Goal: Book appointment/travel/reservation

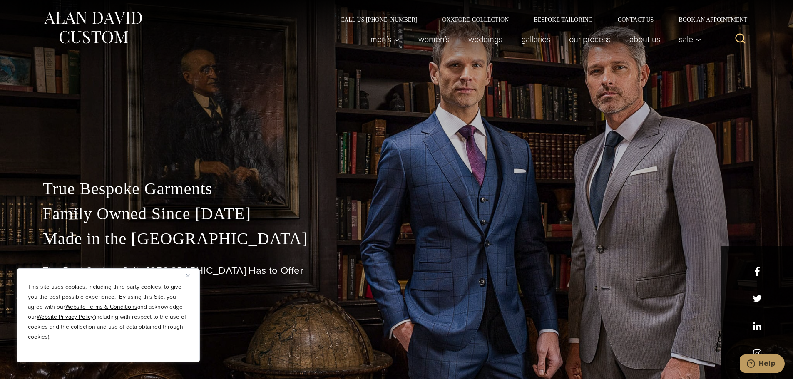
click at [189, 276] on img "Close" at bounding box center [188, 276] width 4 height 4
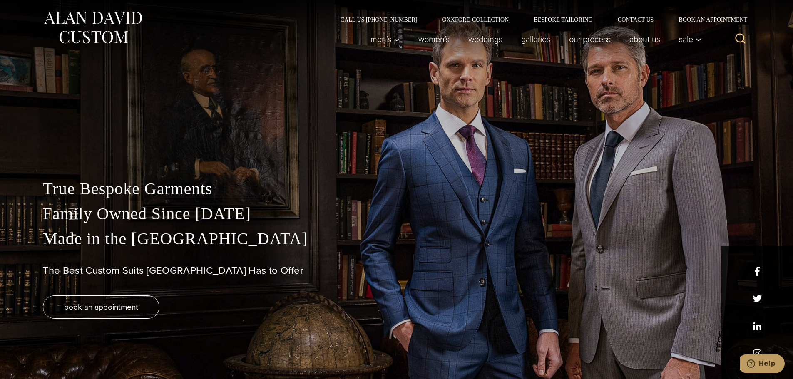
click at [494, 20] on link "Oxxford Collection" at bounding box center [475, 20] width 92 height 6
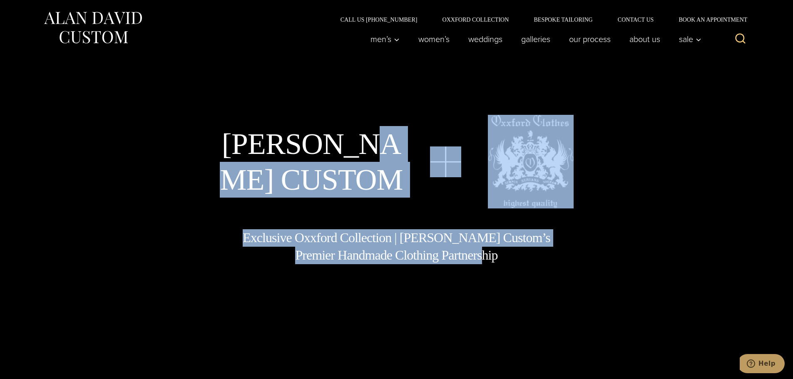
drag, startPoint x: 550, startPoint y: 248, endPoint x: 384, endPoint y: 132, distance: 202.6
click at [384, 132] on div "[PERSON_NAME] Custom Exclusive Oxxford Collection | [PERSON_NAME] Custom’s Prem…" at bounding box center [396, 189] width 683 height 149
click at [406, 101] on div "[PERSON_NAME] Custom Exclusive Oxxford Collection | [PERSON_NAME] Custom’s Prem…" at bounding box center [396, 189] width 683 height 379
drag, startPoint x: 385, startPoint y: 73, endPoint x: 543, endPoint y: 315, distance: 289.5
click at [531, 317] on div "[PERSON_NAME] Custom Exclusive Oxxford Collection | [PERSON_NAME] Custom’s Prem…" at bounding box center [396, 189] width 683 height 379
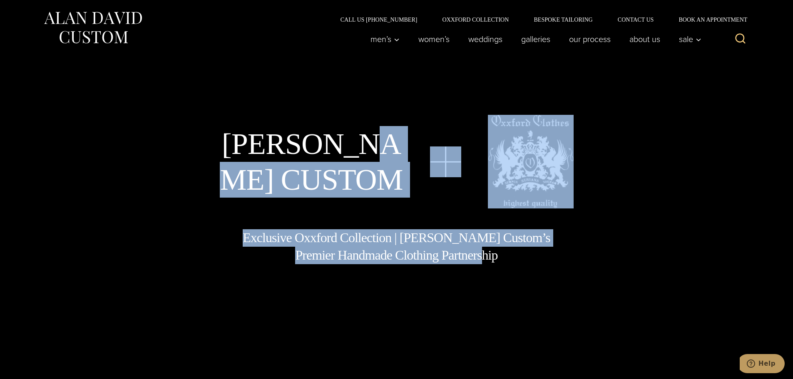
click at [545, 293] on div "[PERSON_NAME] Custom Exclusive Oxxford Collection | [PERSON_NAME] Custom’s Prem…" at bounding box center [396, 189] width 683 height 379
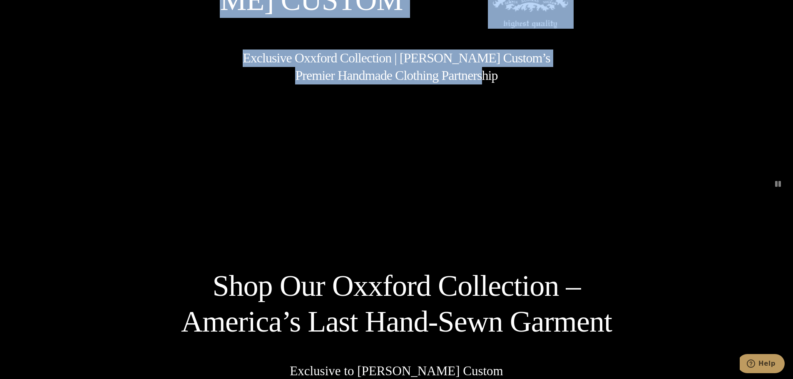
scroll to position [333, 0]
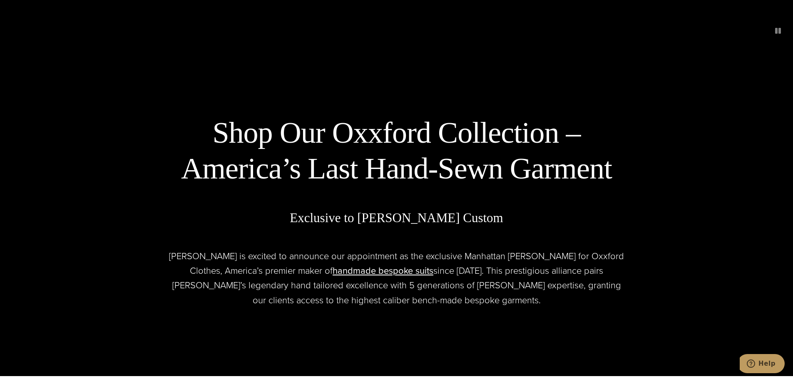
click at [537, 137] on h2 "Shop Our Oxxford Collection – America’s Last Hand-Sewn Garment" at bounding box center [397, 151] width 454 height 72
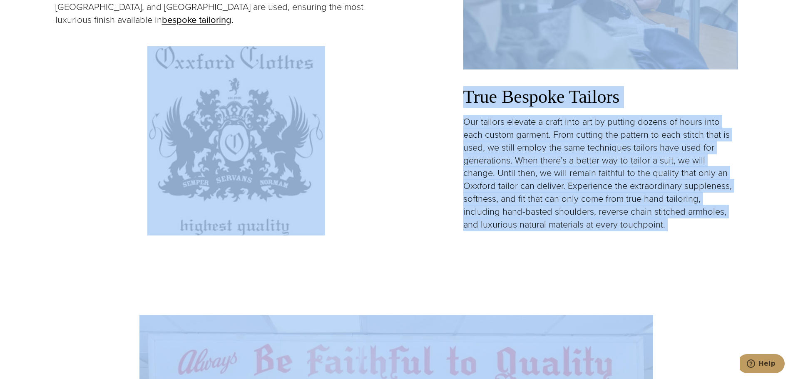
scroll to position [1776, 0]
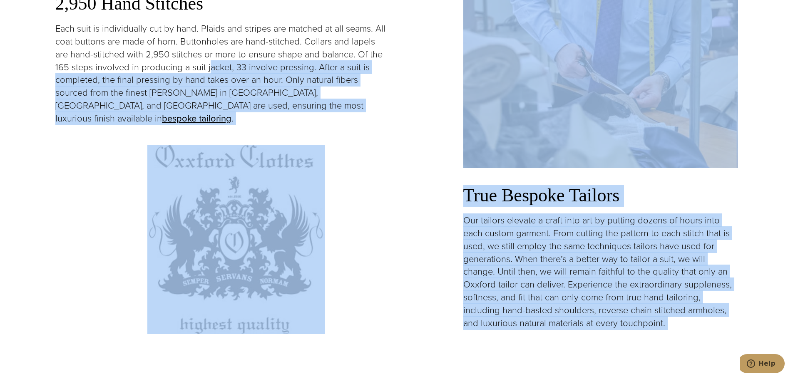
drag, startPoint x: 645, startPoint y: 152, endPoint x: 175, endPoint y: 47, distance: 482.1
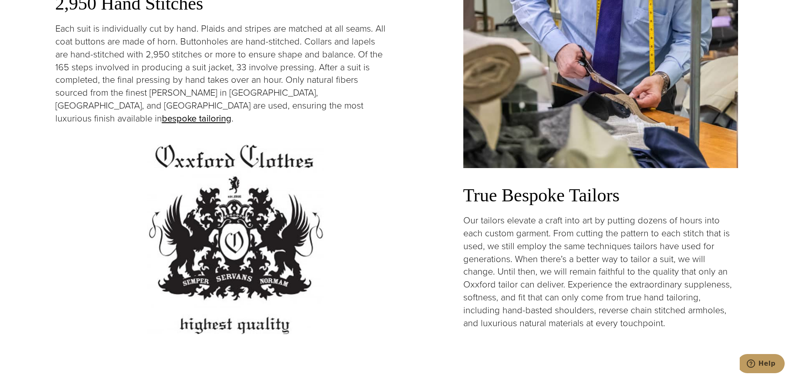
click at [175, 47] on p "Each suit is individually cut by hand. Plaids and stripes are matched at all se…" at bounding box center [221, 73] width 333 height 102
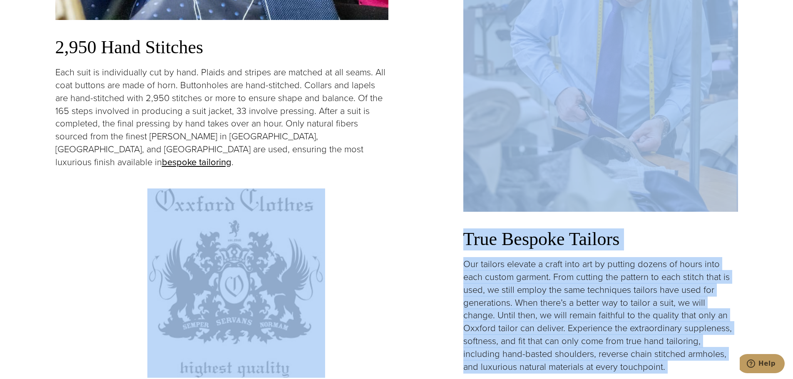
scroll to position [1720, 0]
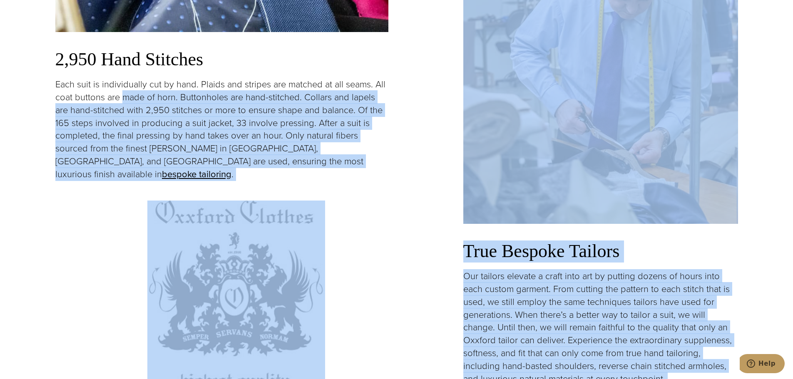
drag, startPoint x: 695, startPoint y: 164, endPoint x: 97, endPoint y: 69, distance: 606.0
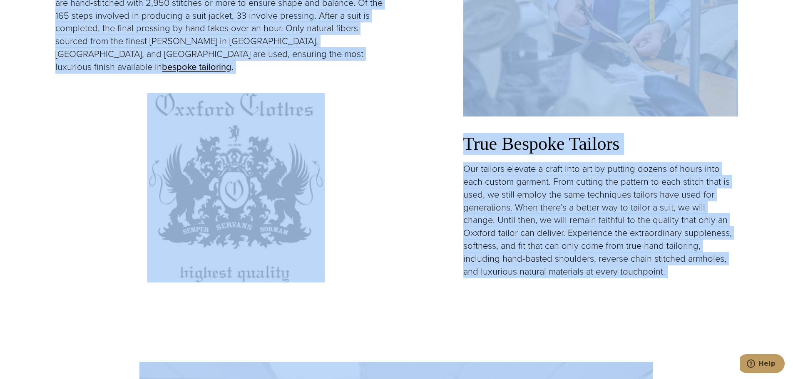
scroll to position [1942, 0]
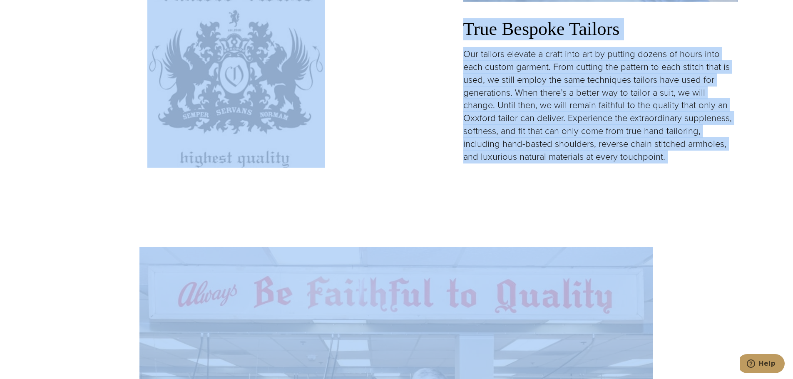
drag, startPoint x: 27, startPoint y: 37, endPoint x: 674, endPoint y: 190, distance: 664.9
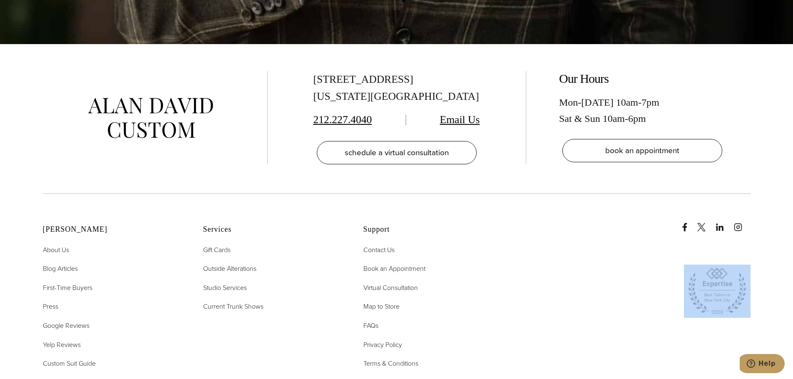
scroll to position [3352, 0]
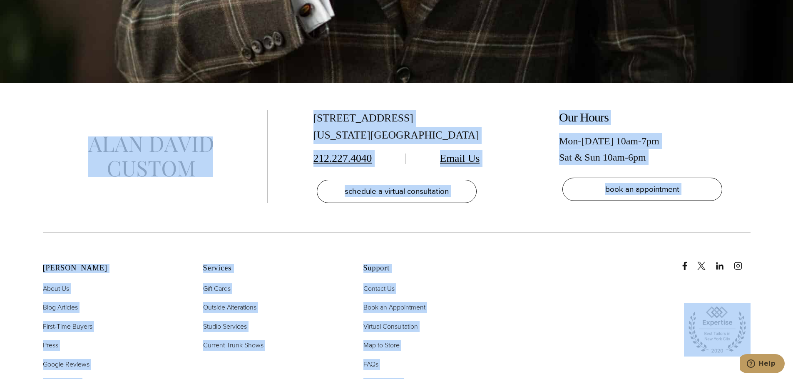
drag, startPoint x: 752, startPoint y: 269, endPoint x: 223, endPoint y: 70, distance: 565.7
click at [224, 83] on div "[STREET_ADDRESS][US_STATE] 212.227.4040 Email Us schedule a virtual consultatio…" at bounding box center [396, 367] width 793 height 569
click at [221, 110] on div at bounding box center [155, 156] width 225 height 93
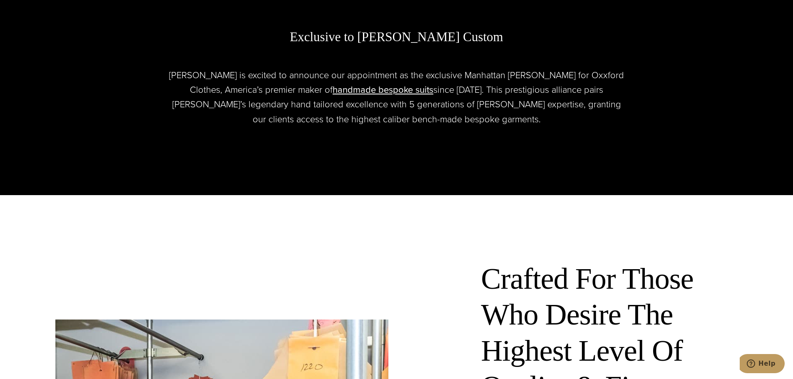
scroll to position [0, 0]
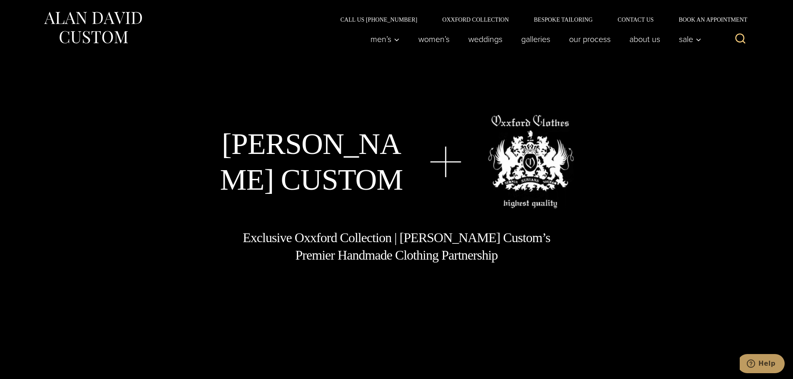
drag, startPoint x: 471, startPoint y: 273, endPoint x: 395, endPoint y: 77, distance: 210.5
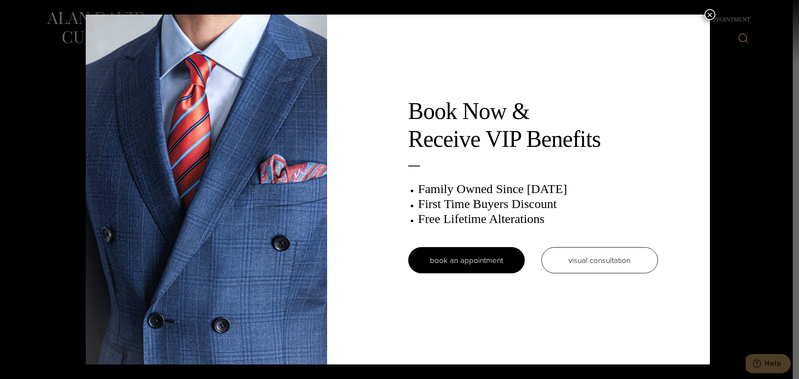
click at [706, 16] on button "×" at bounding box center [710, 14] width 11 height 11
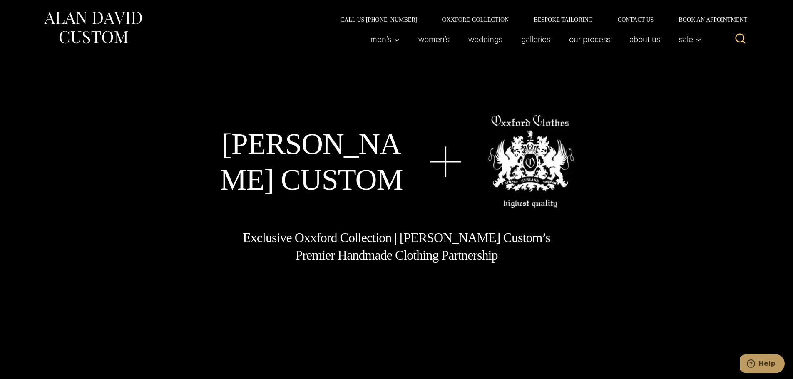
click at [561, 20] on link "Bespoke Tailoring" at bounding box center [563, 20] width 84 height 6
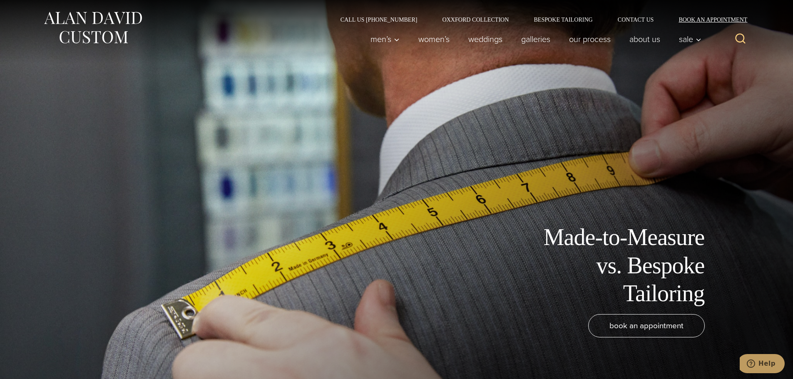
click at [726, 20] on link "Book an Appointment" at bounding box center [708, 20] width 84 height 6
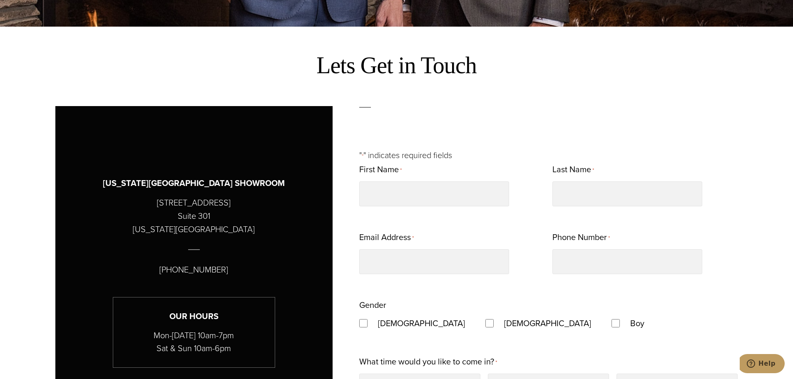
scroll to position [222, 0]
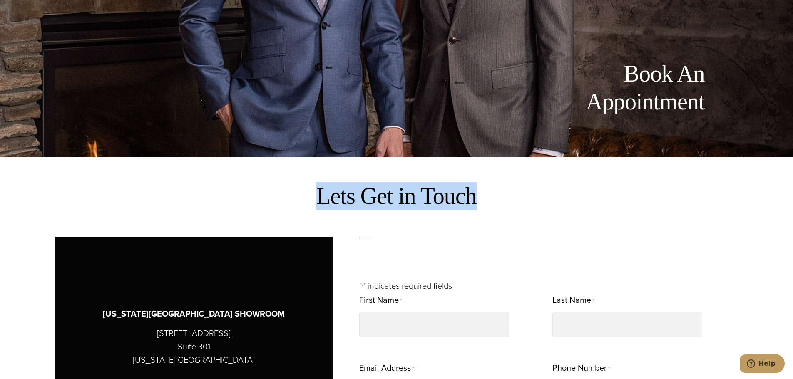
drag, startPoint x: 237, startPoint y: 203, endPoint x: 588, endPoint y: 209, distance: 351.3
click at [588, 209] on h2 "Lets Get in Touch" at bounding box center [396, 196] width 683 height 28
click at [588, 201] on h2 "Lets Get in Touch" at bounding box center [396, 196] width 683 height 28
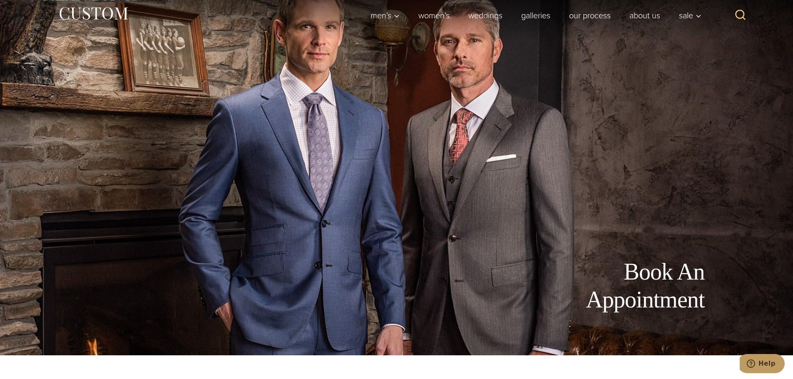
scroll to position [0, 0]
